Goal: Book appointment/travel/reservation

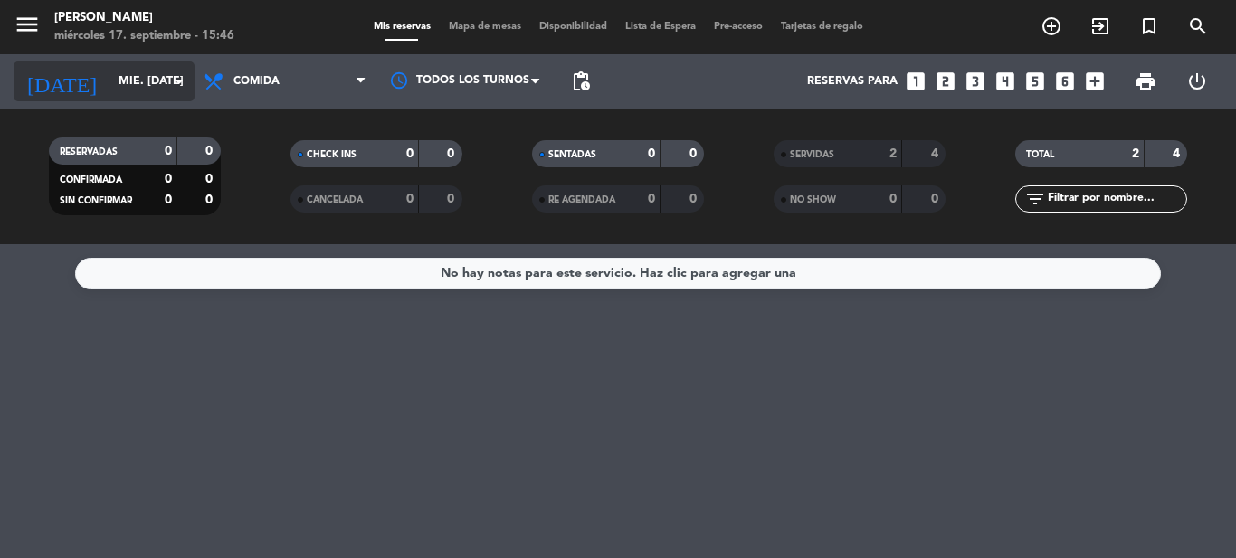
click at [138, 82] on input "mié. [DATE]" at bounding box center [186, 81] width 153 height 31
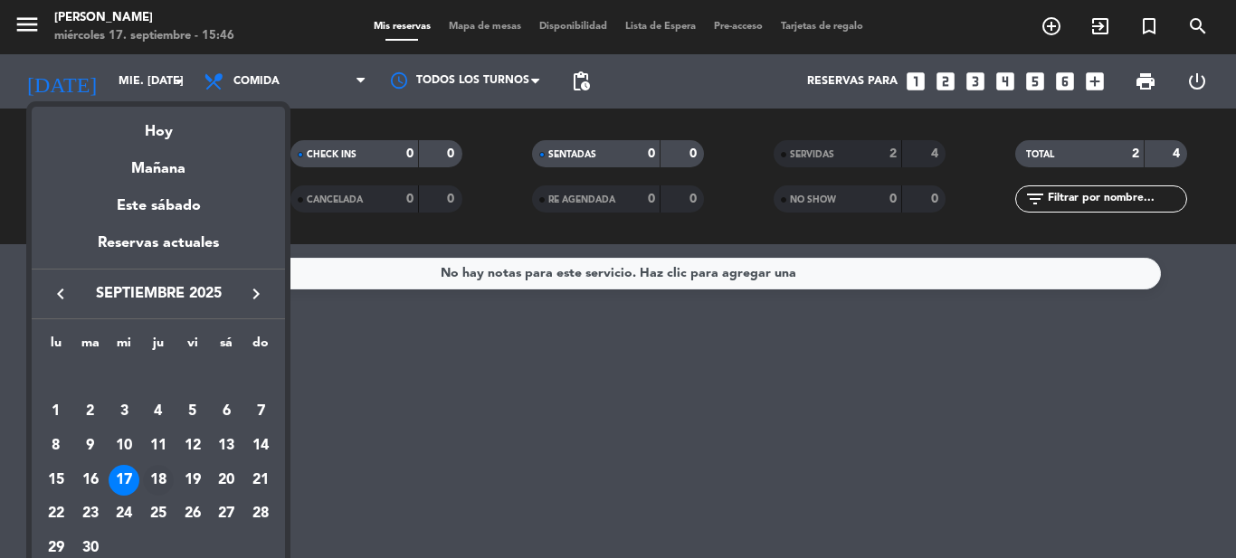
click at [165, 474] on div "18" at bounding box center [158, 480] width 31 height 31
type input "[DEMOGRAPHIC_DATA] [DATE]"
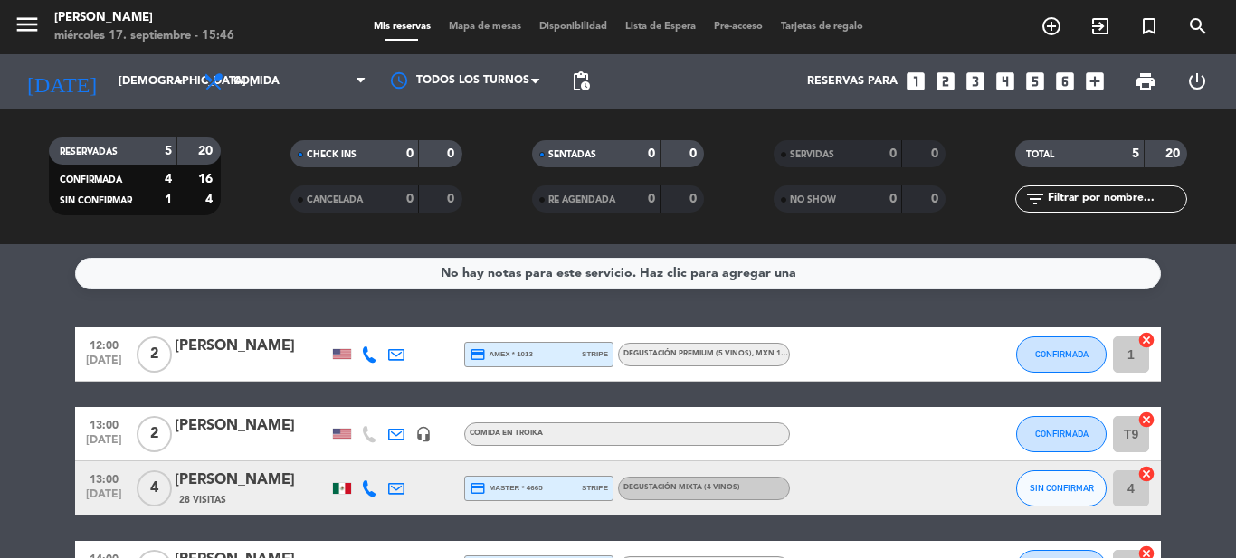
click at [313, 294] on div "No hay notas para este servicio. Haz clic para agregar una 12:00 [DATE] 2 [PERS…" at bounding box center [618, 401] width 1236 height 314
click at [17, 279] on service-notes "No hay notas para este servicio. Haz clic para agregar una" at bounding box center [618, 274] width 1236 height 32
click at [1213, 299] on div "No hay notas para este servicio. Haz clic para agregar una 12:00 [DATE] 2 [PERS…" at bounding box center [618, 401] width 1236 height 314
click at [230, 300] on div "No hay notas para este servicio. Haz clic para agregar una 12:00 [DATE] 2 [PERS…" at bounding box center [618, 401] width 1236 height 314
click at [1184, 325] on div "No hay notas para este servicio. Haz clic para agregar una 12:00 [DATE] 2 [PERS…" at bounding box center [618, 401] width 1236 height 314
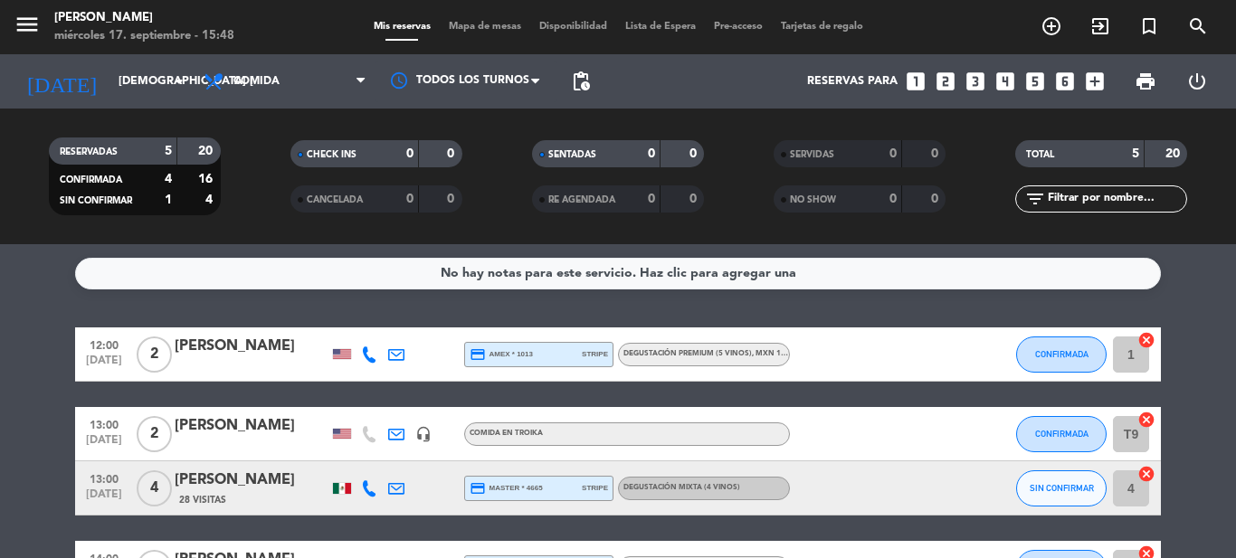
click at [1098, 27] on icon "exit_to_app" at bounding box center [1101, 26] width 22 height 22
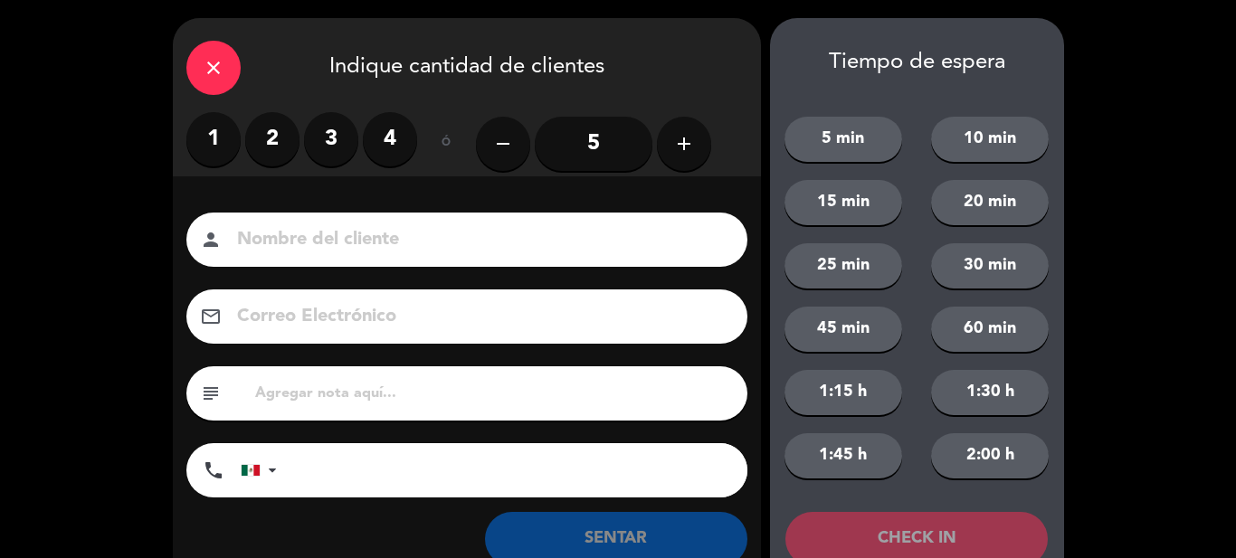
click at [393, 149] on label "4" at bounding box center [390, 139] width 54 height 54
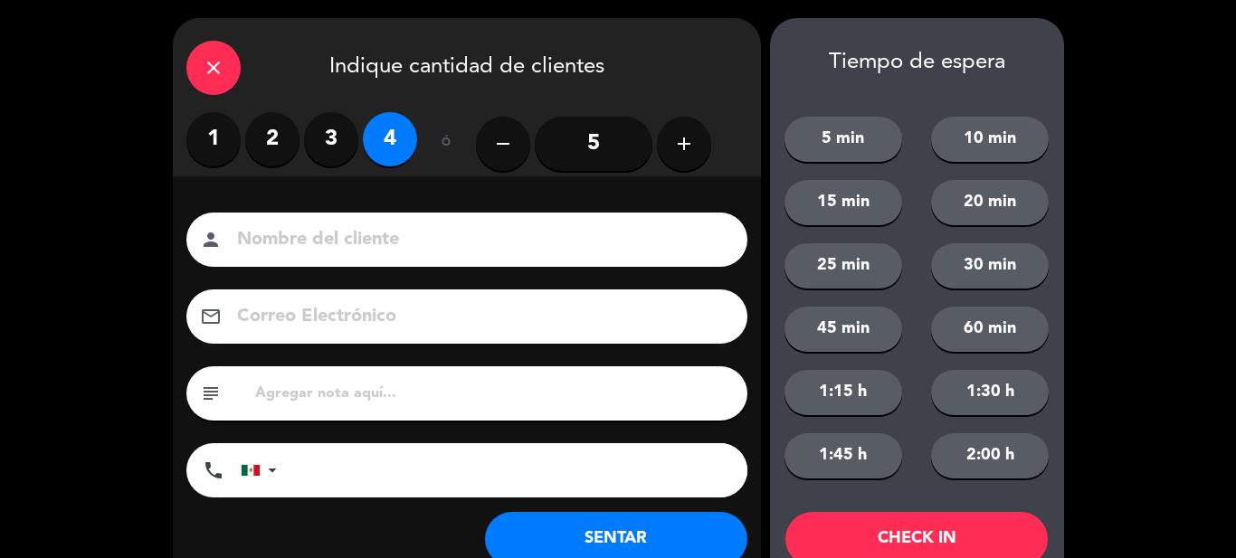
click at [355, 249] on input at bounding box center [479, 240] width 489 height 32
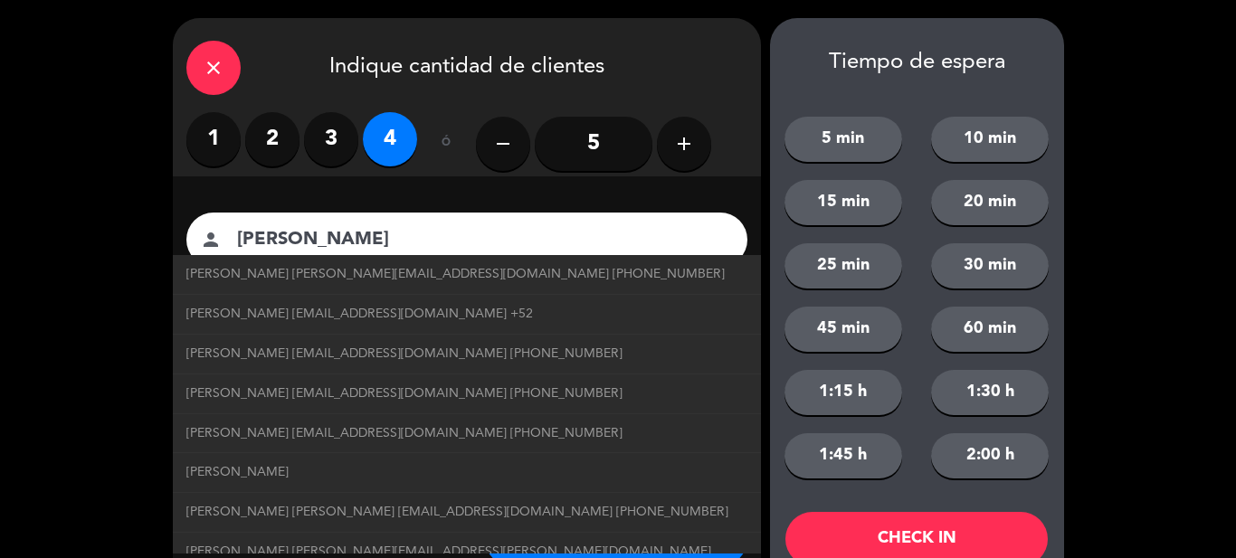
type input "[PERSON_NAME]"
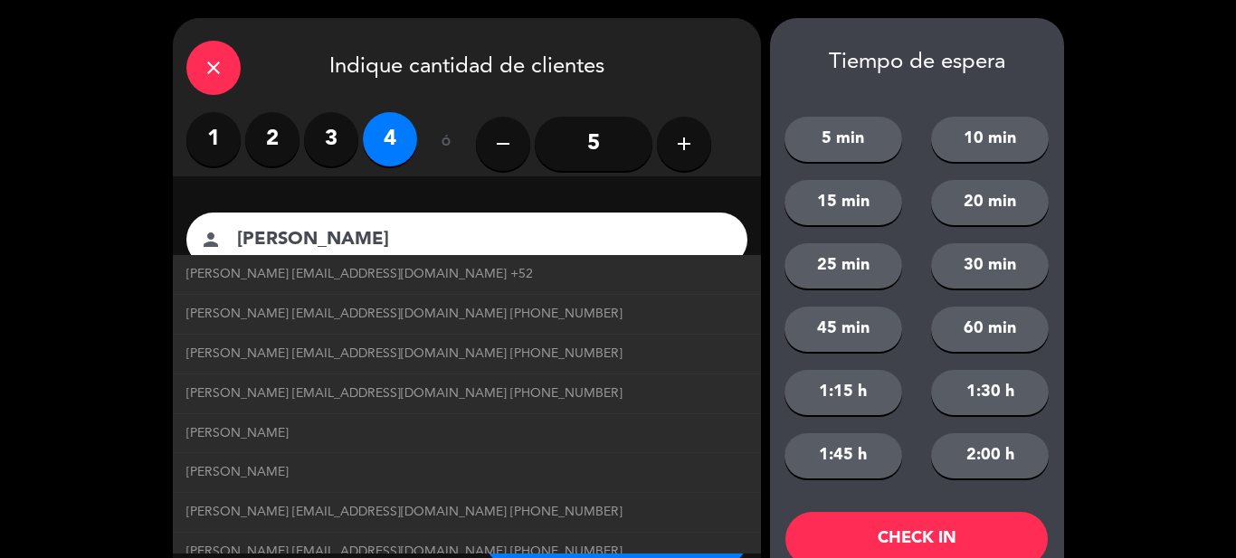
click at [0, 243] on div "close Indique cantidad de clientes 1 2 3 4 ó remove 5 add Nombre del cliente pe…" at bounding box center [618, 306] width 1236 height 612
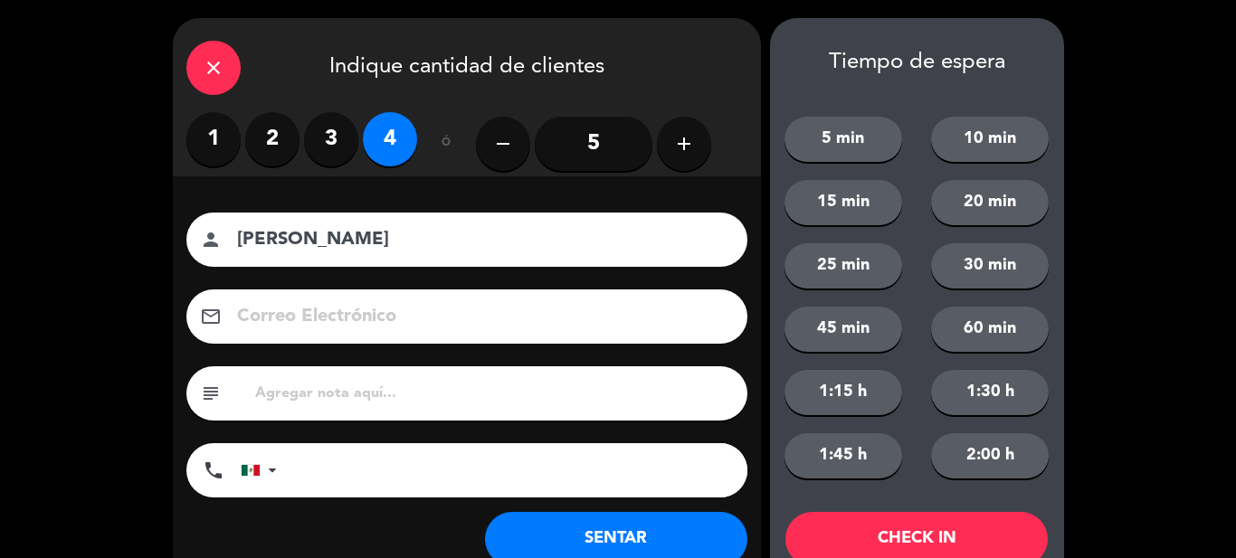
click at [212, 66] on icon "close" at bounding box center [214, 68] width 22 height 22
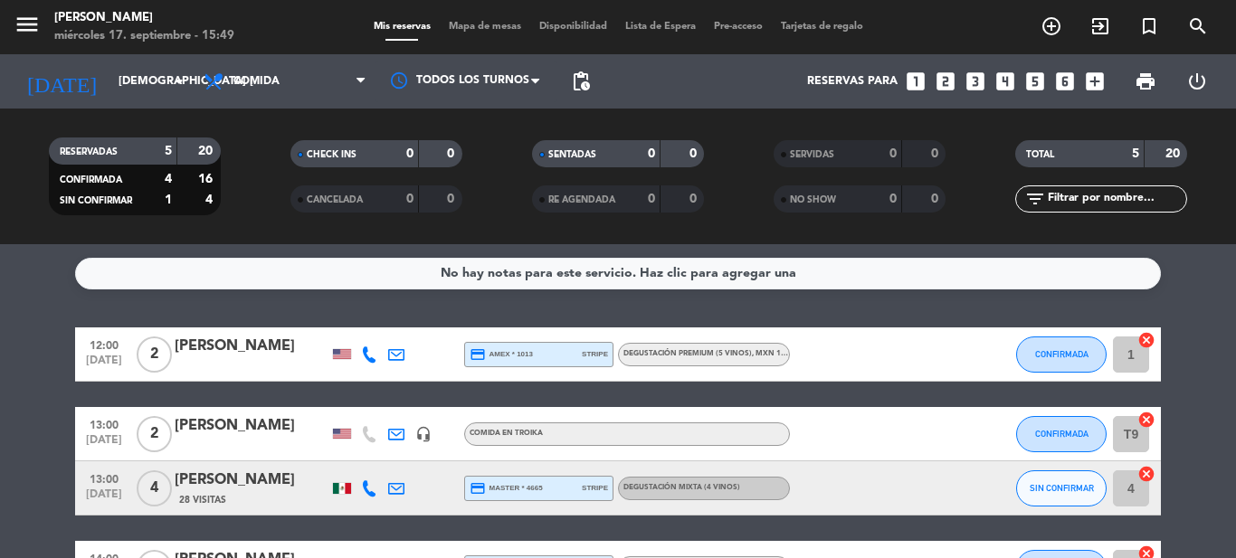
click at [38, 266] on service-notes "No hay notas para este servicio. Haz clic para agregar una" at bounding box center [618, 274] width 1236 height 32
click at [1106, 26] on icon "exit_to_app" at bounding box center [1101, 26] width 22 height 22
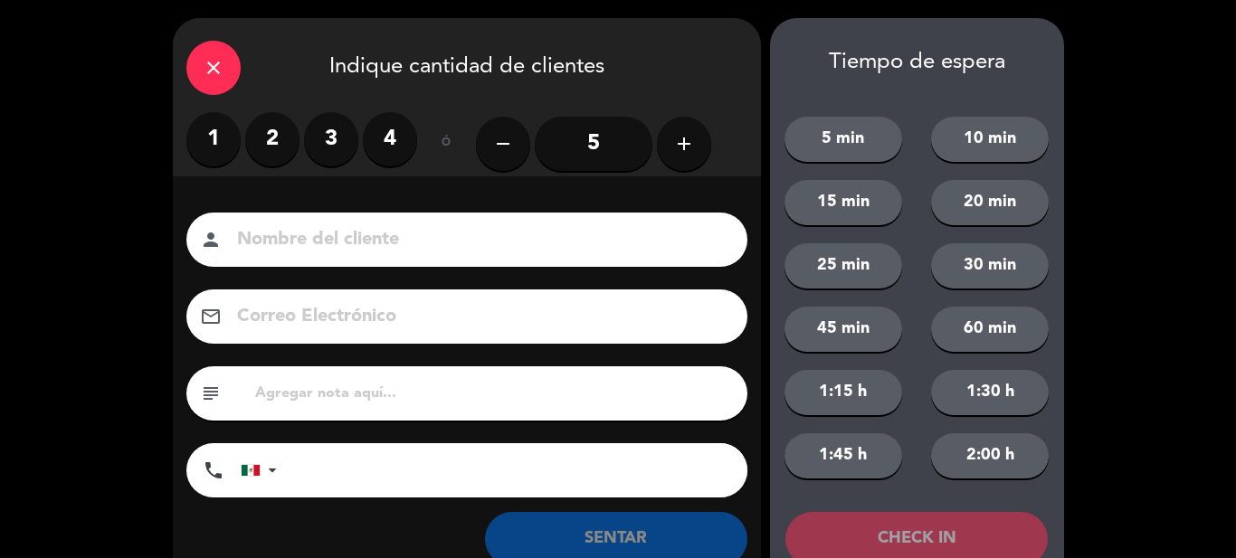
click at [215, 69] on icon "close" at bounding box center [214, 68] width 22 height 22
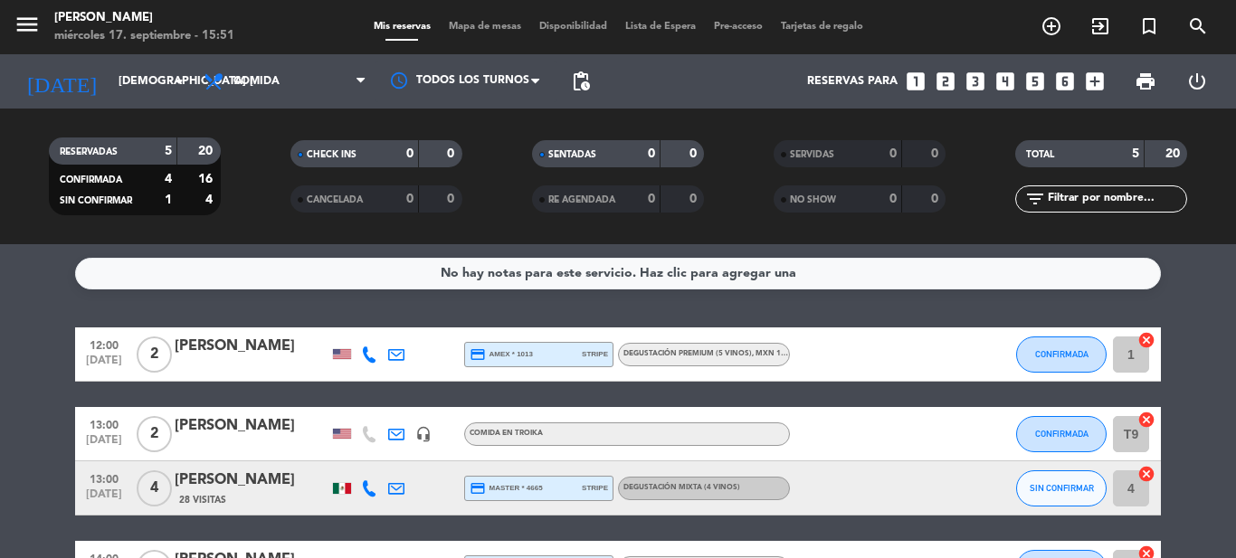
click at [1050, 29] on icon "add_circle_outline" at bounding box center [1052, 26] width 22 height 22
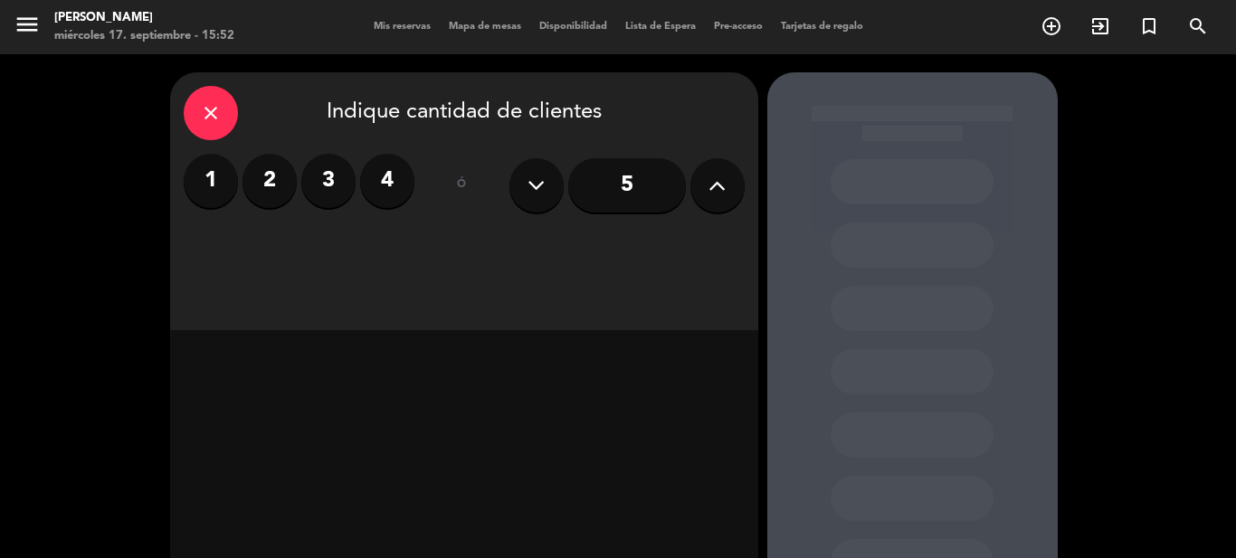
click at [385, 185] on label "4" at bounding box center [387, 181] width 54 height 54
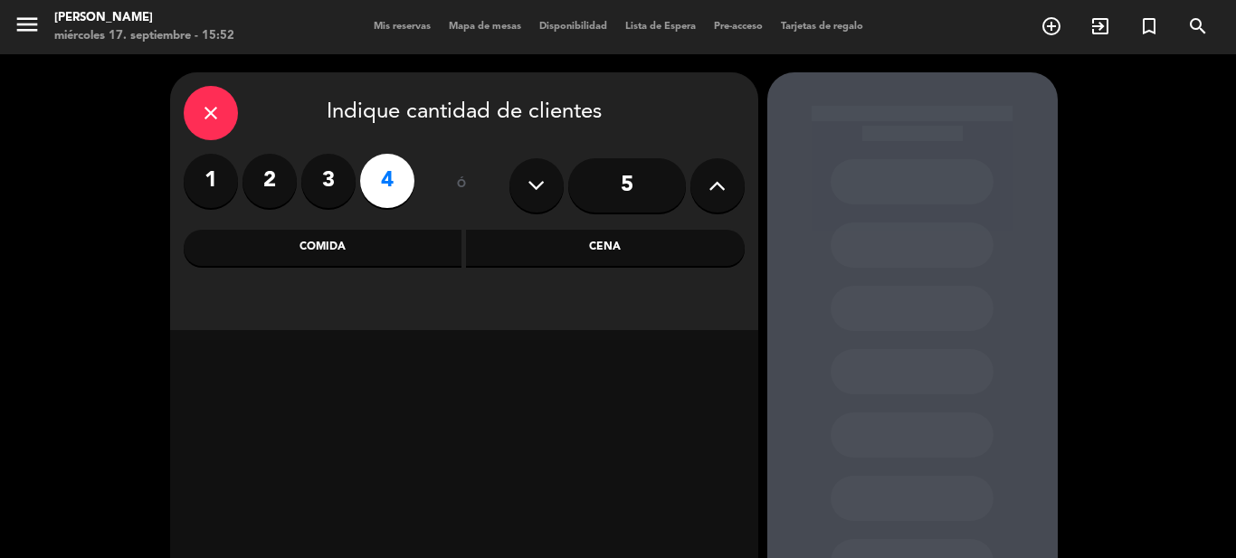
click at [363, 257] on div "Comida" at bounding box center [323, 248] width 279 height 36
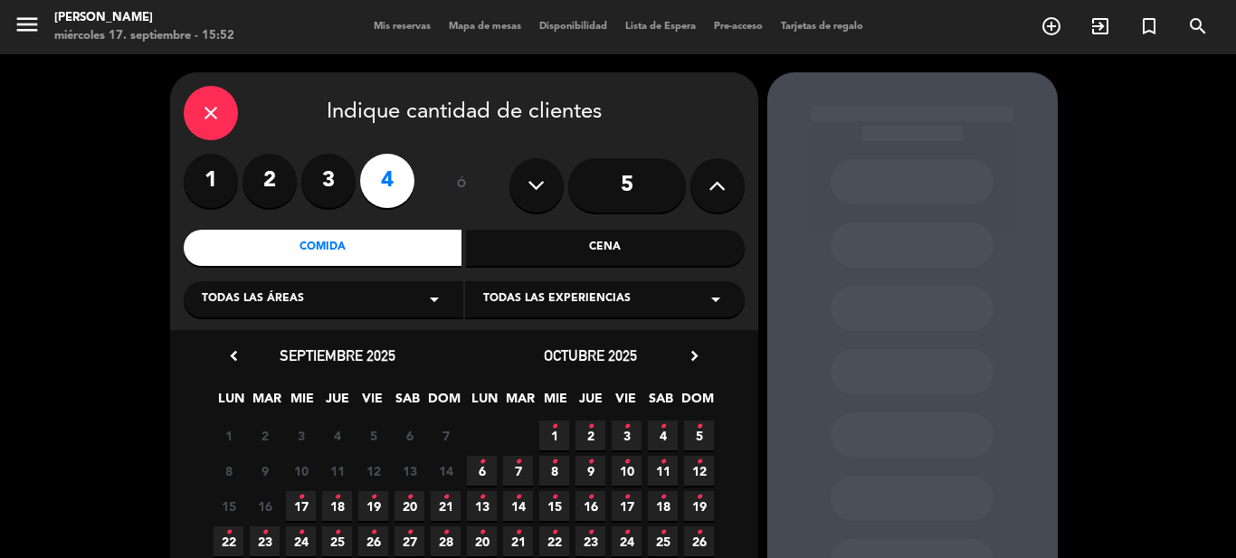
click at [344, 506] on span "18 •" at bounding box center [337, 506] width 30 height 30
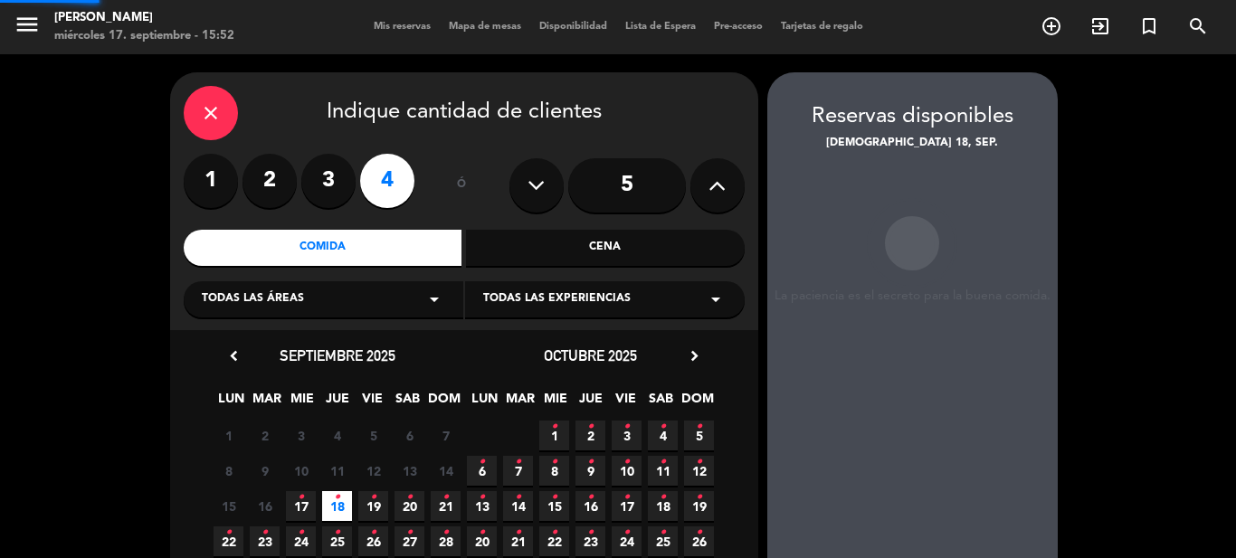
scroll to position [72, 0]
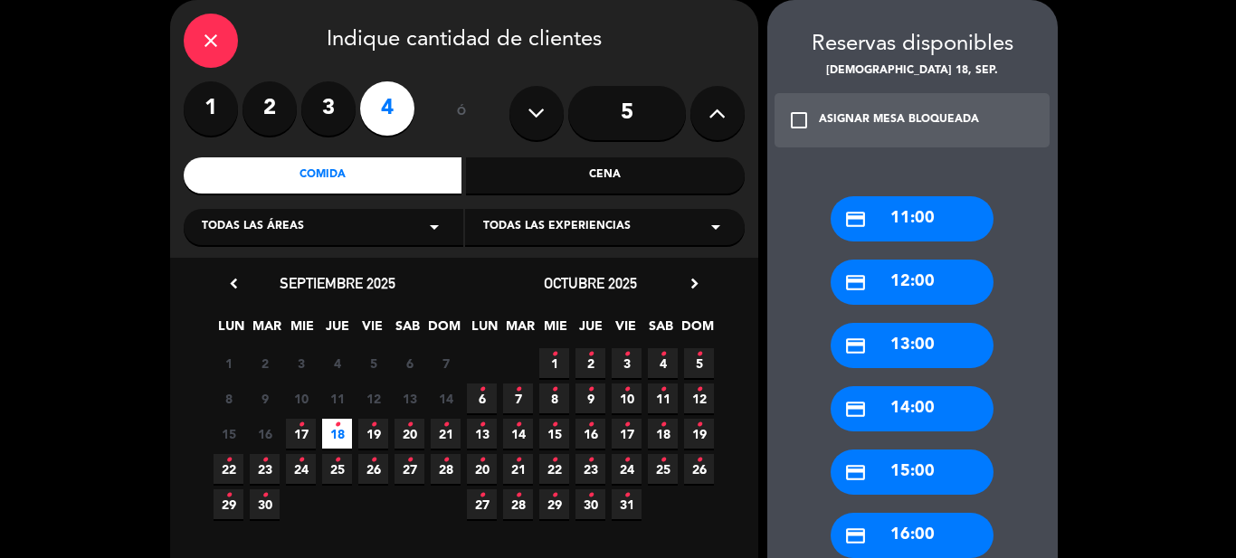
click at [939, 283] on div "credit_card 12:00" at bounding box center [912, 282] width 163 height 45
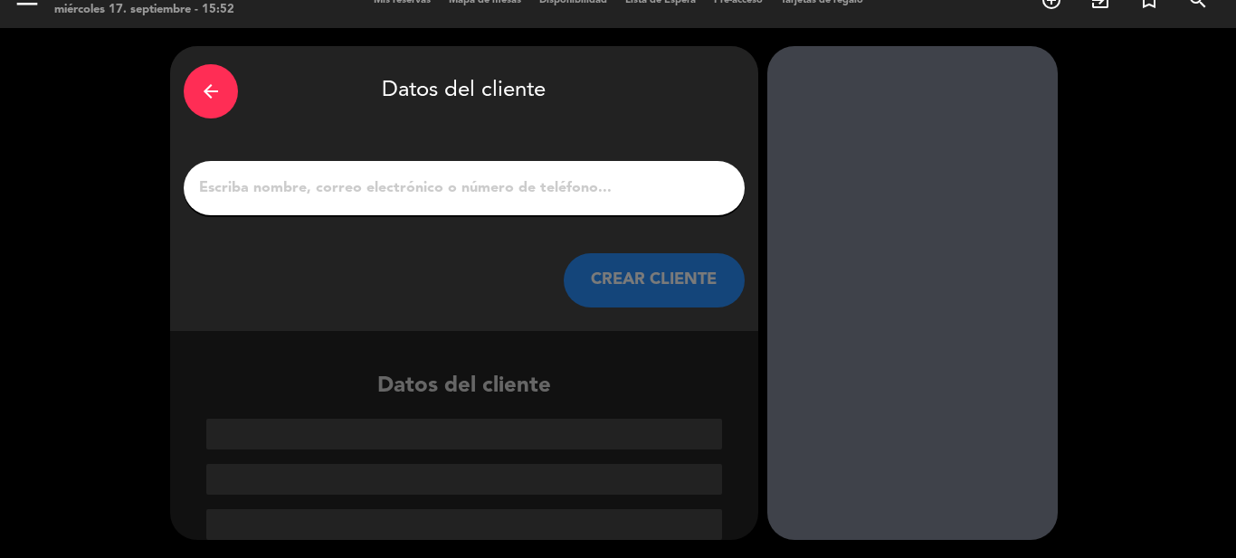
scroll to position [26, 0]
click at [550, 199] on input "1" at bounding box center [464, 188] width 534 height 25
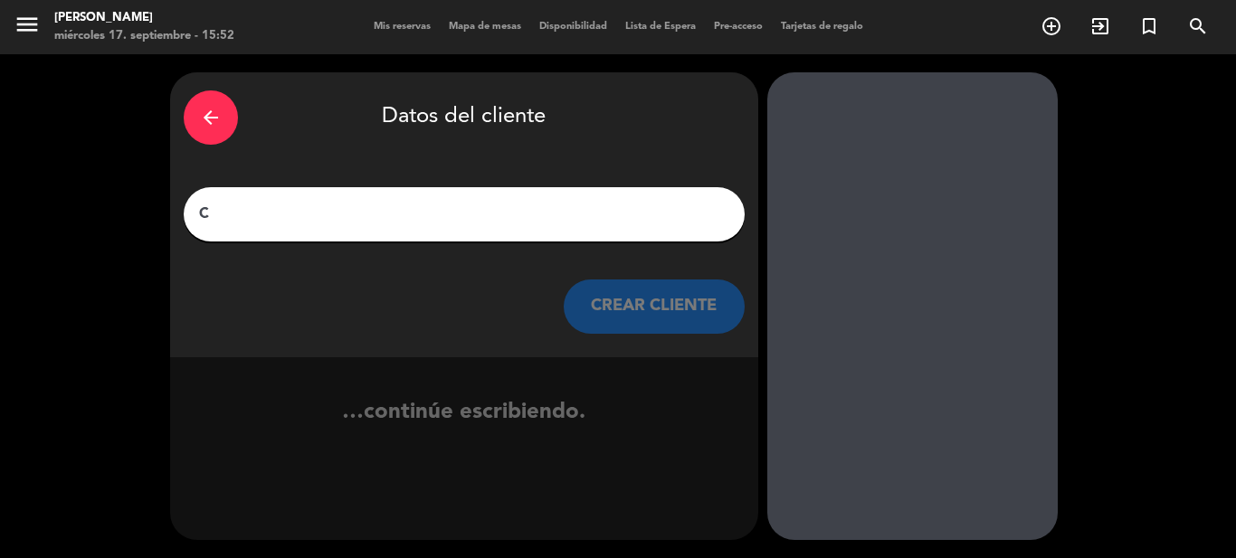
scroll to position [0, 0]
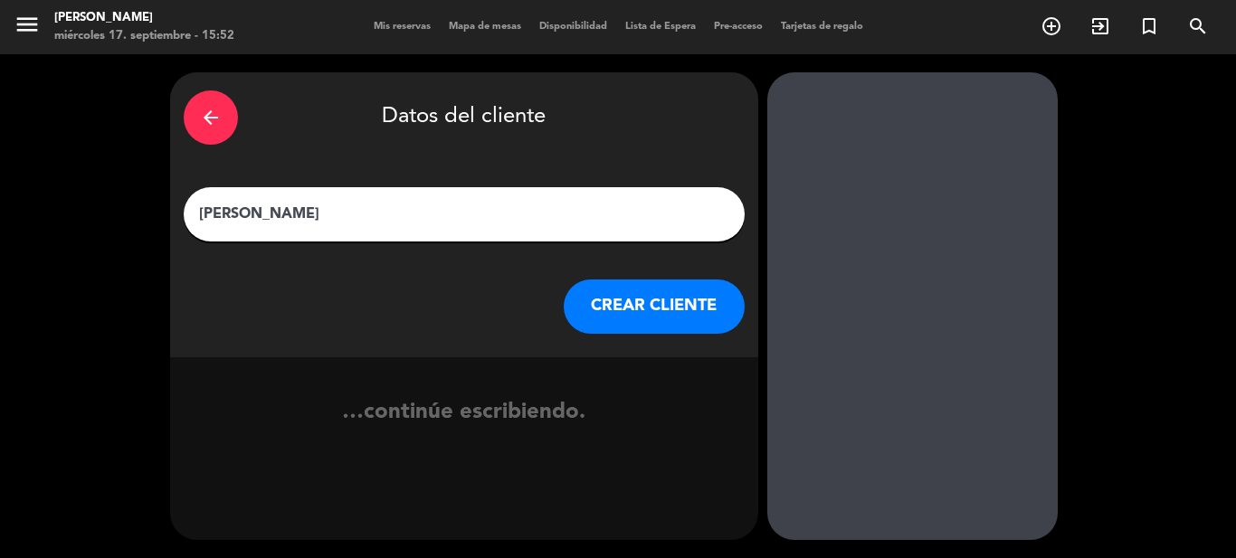
type input "[PERSON_NAME]"
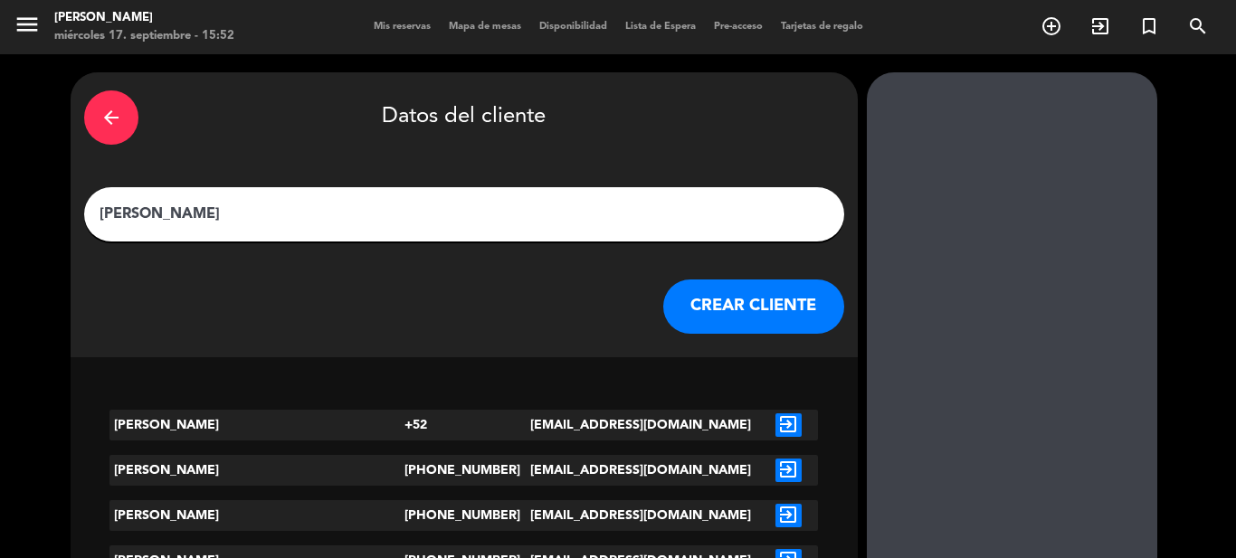
click at [663, 304] on button "CREAR CLIENTE" at bounding box center [753, 307] width 181 height 54
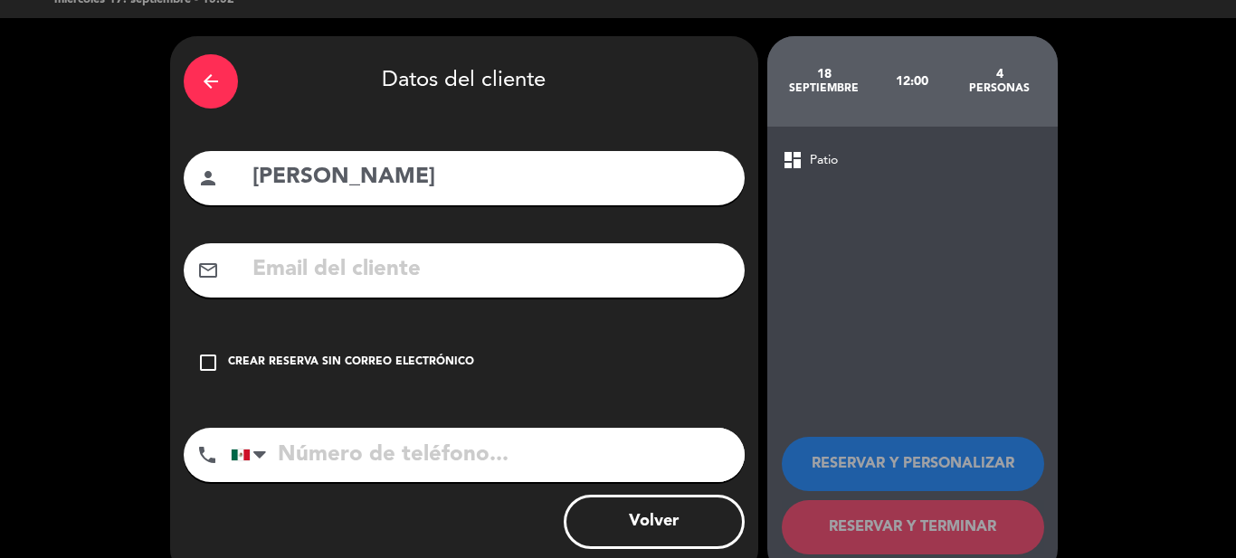
scroll to position [72, 0]
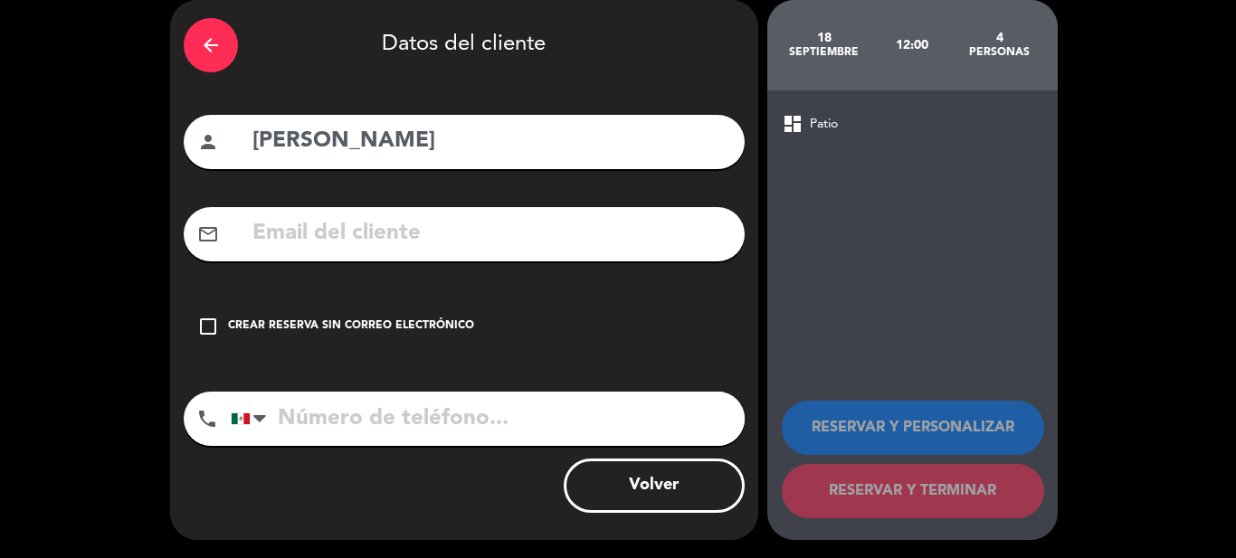
click at [206, 325] on icon "check_box_outline_blank" at bounding box center [208, 327] width 22 height 22
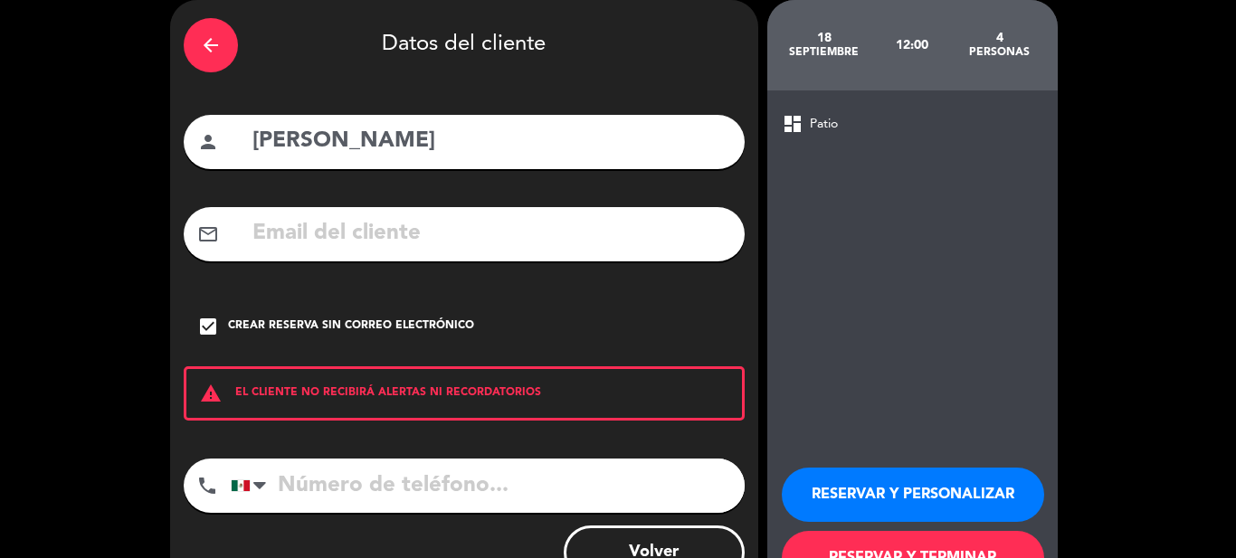
click at [883, 496] on button "RESERVAR Y PERSONALIZAR" at bounding box center [913, 495] width 262 height 54
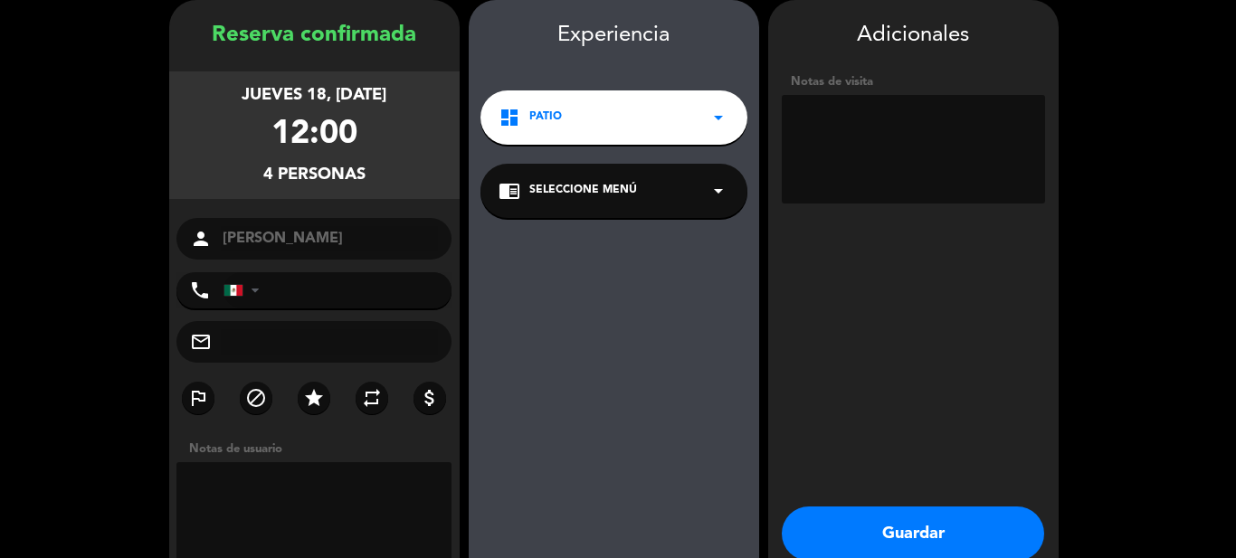
click at [888, 521] on button "Guardar" at bounding box center [913, 534] width 262 height 54
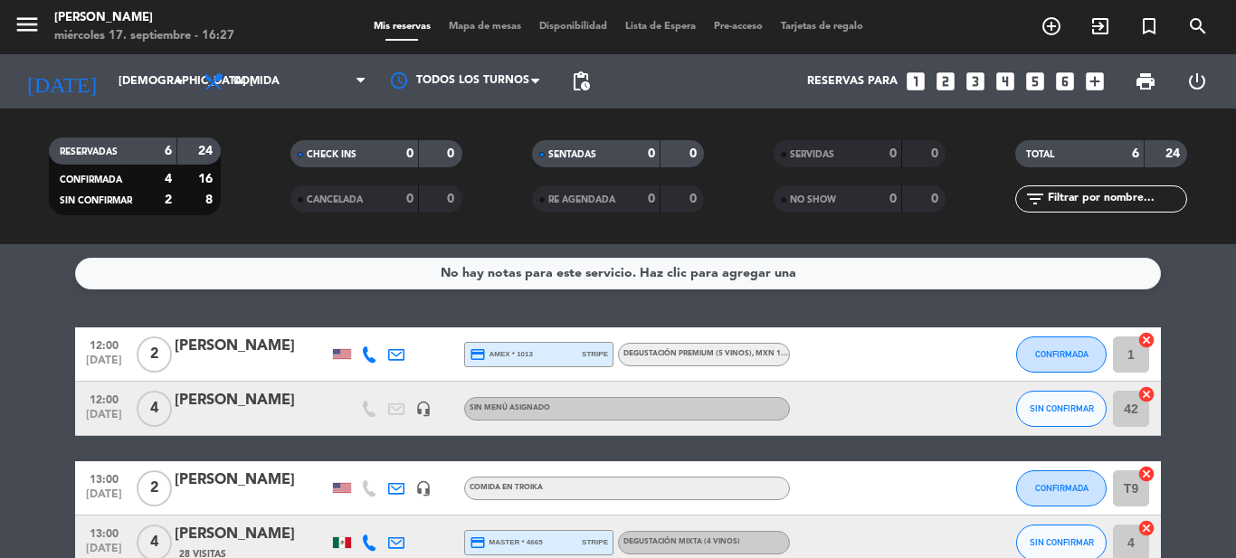
click at [43, 268] on service-notes "No hay notas para este servicio. Haz clic para agregar una" at bounding box center [618, 274] width 1236 height 32
click at [118, 90] on input "[DEMOGRAPHIC_DATA] [DATE]" at bounding box center [186, 81] width 153 height 31
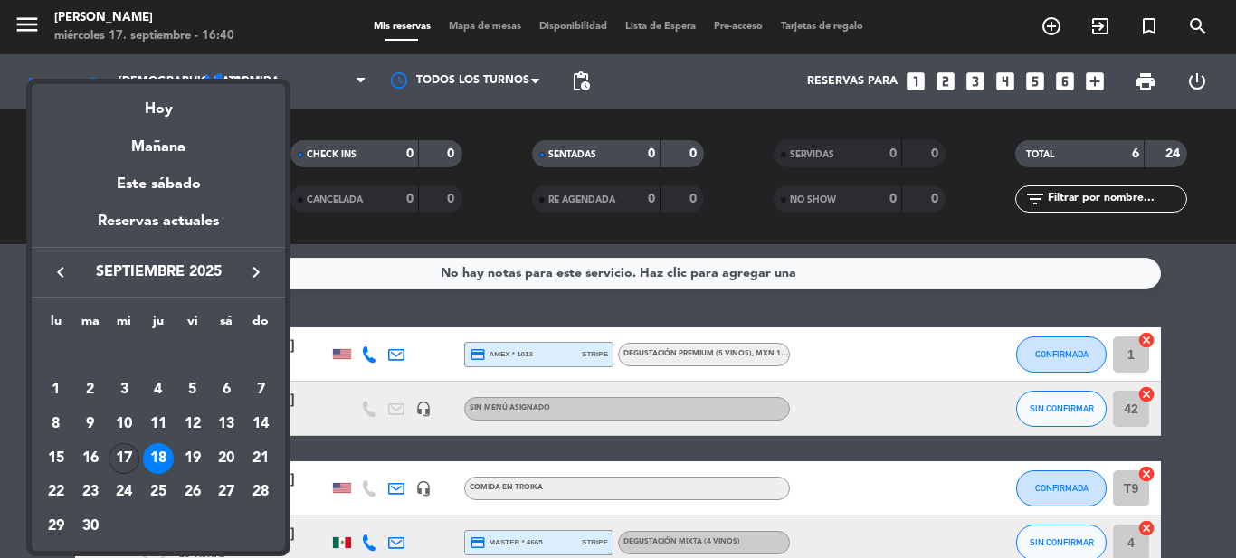
click at [128, 455] on div "17" at bounding box center [124, 458] width 31 height 31
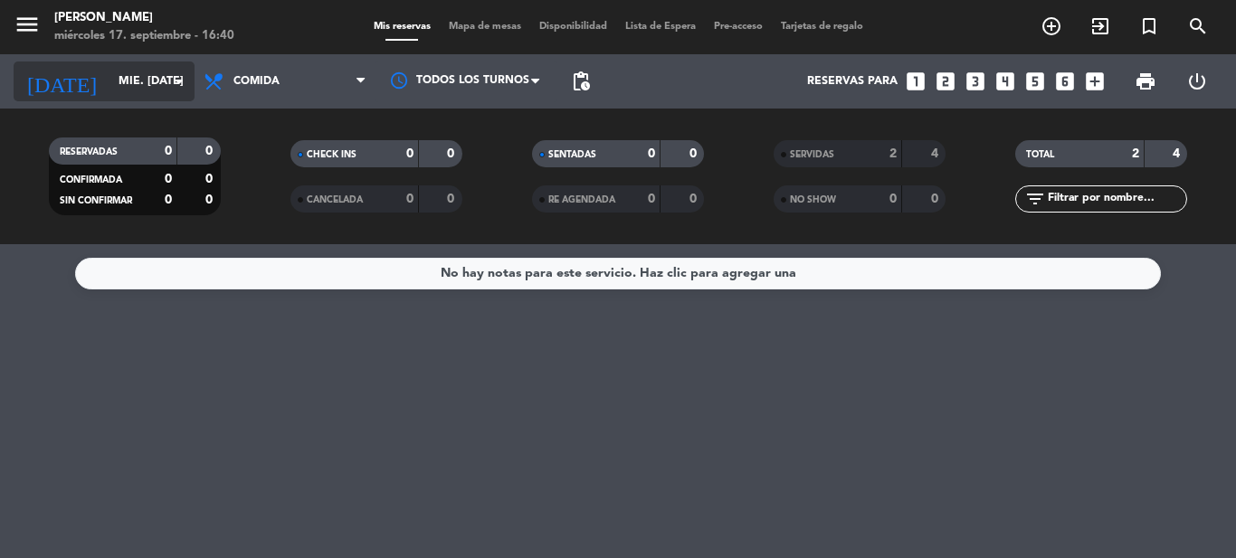
click at [132, 95] on input "mié. [DATE]" at bounding box center [186, 81] width 153 height 31
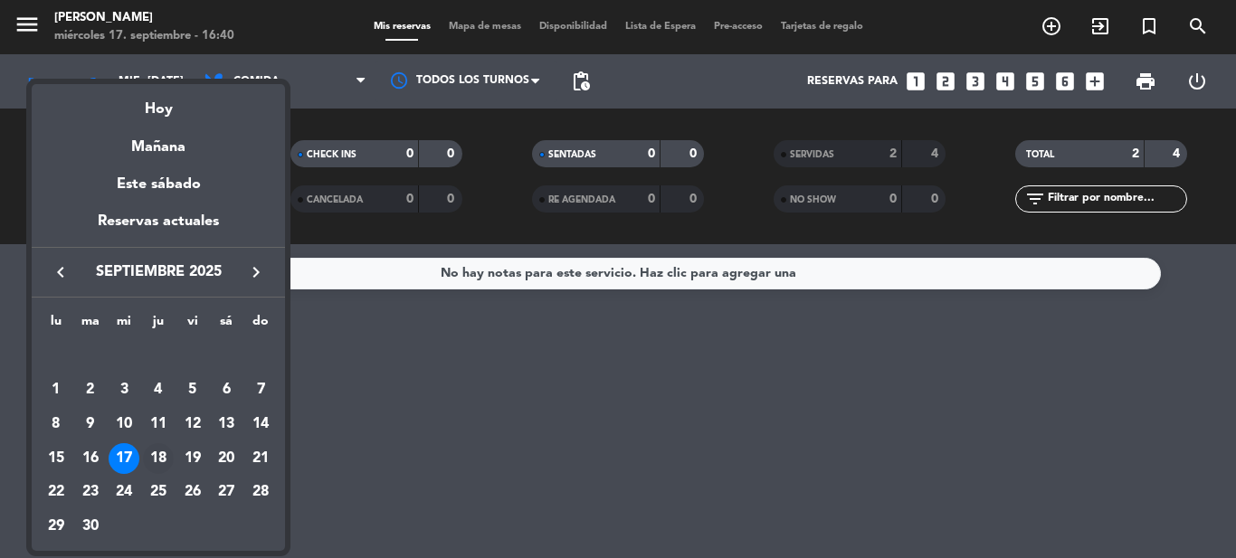
click at [164, 461] on div "18" at bounding box center [158, 458] width 31 height 31
type input "[DEMOGRAPHIC_DATA] [DATE]"
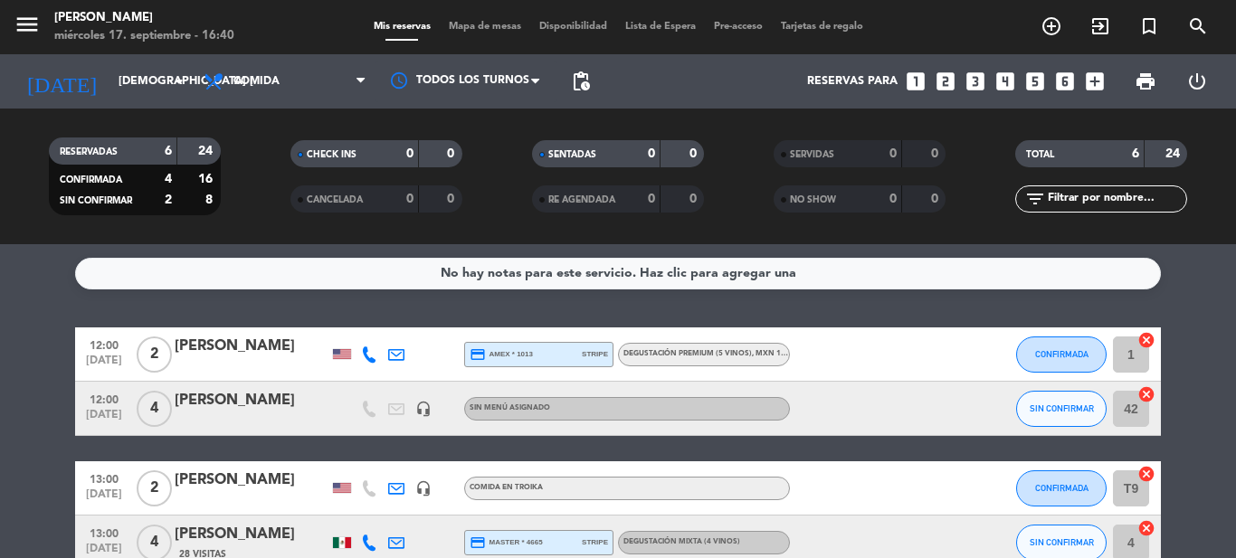
click at [1224, 248] on div "No hay notas para este servicio. Haz clic para agregar una 12:00 [DATE] 2 [PERS…" at bounding box center [618, 401] width 1236 height 314
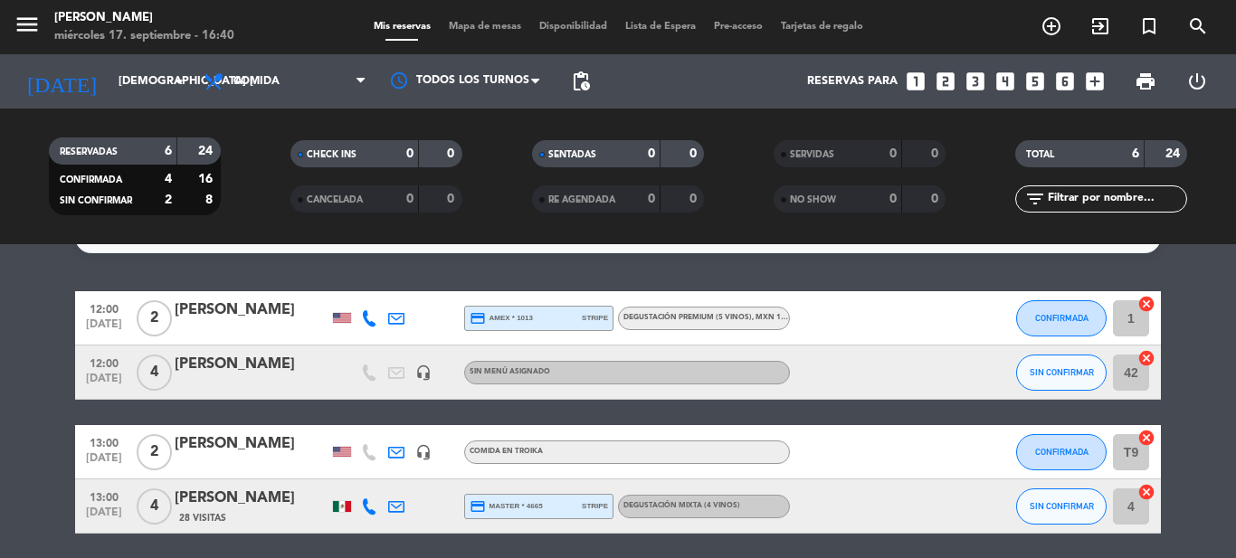
scroll to position [72, 0]
